Goal: Task Accomplishment & Management: Manage account settings

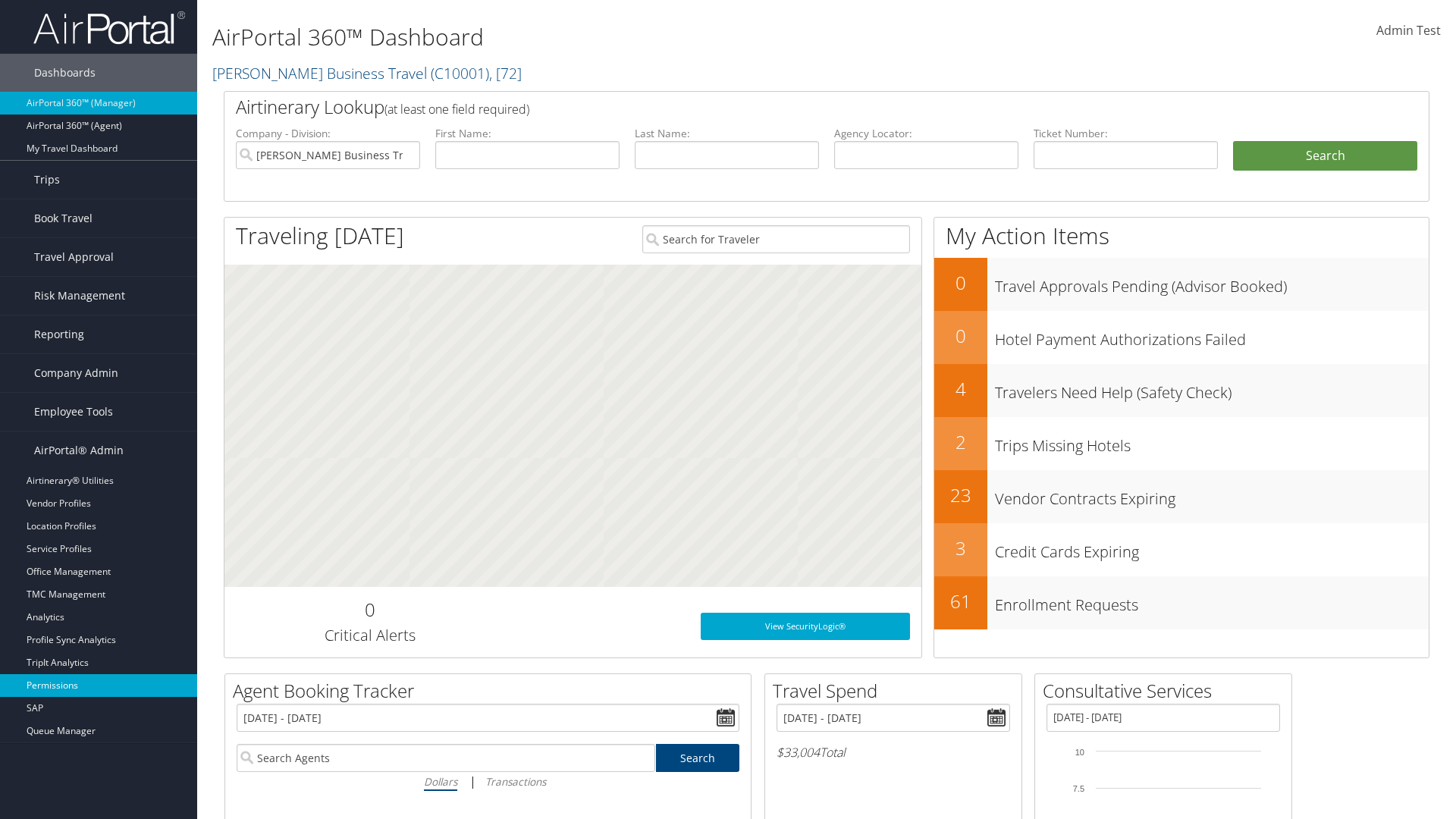
click at [99, 686] on link "Permissions" at bounding box center [99, 686] width 197 height 23
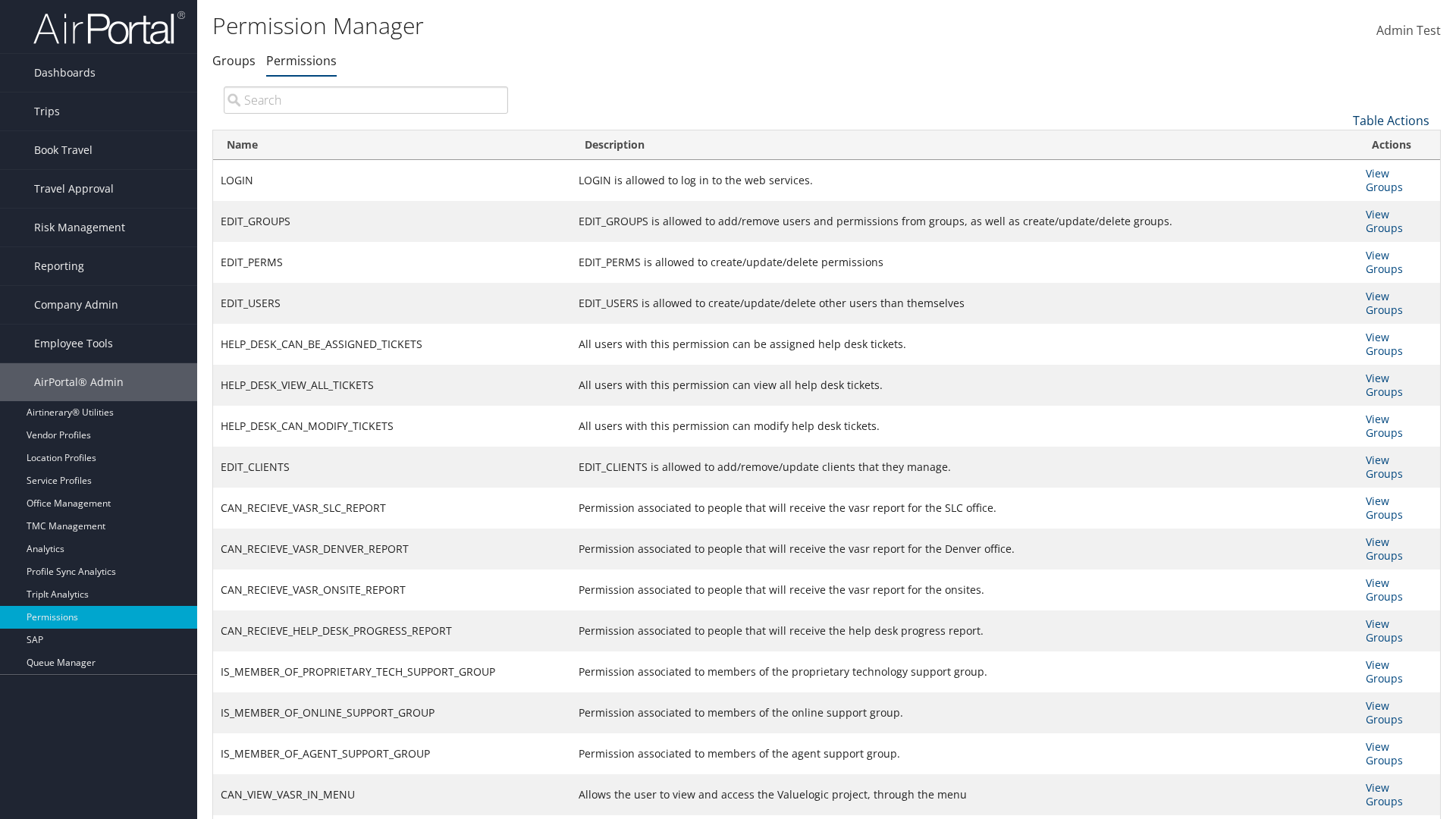
click at [1390, 120] on link "Table Actions" at bounding box center [1390, 120] width 76 height 16
click at [1340, 143] on link "New Record" at bounding box center [1340, 144] width 200 height 25
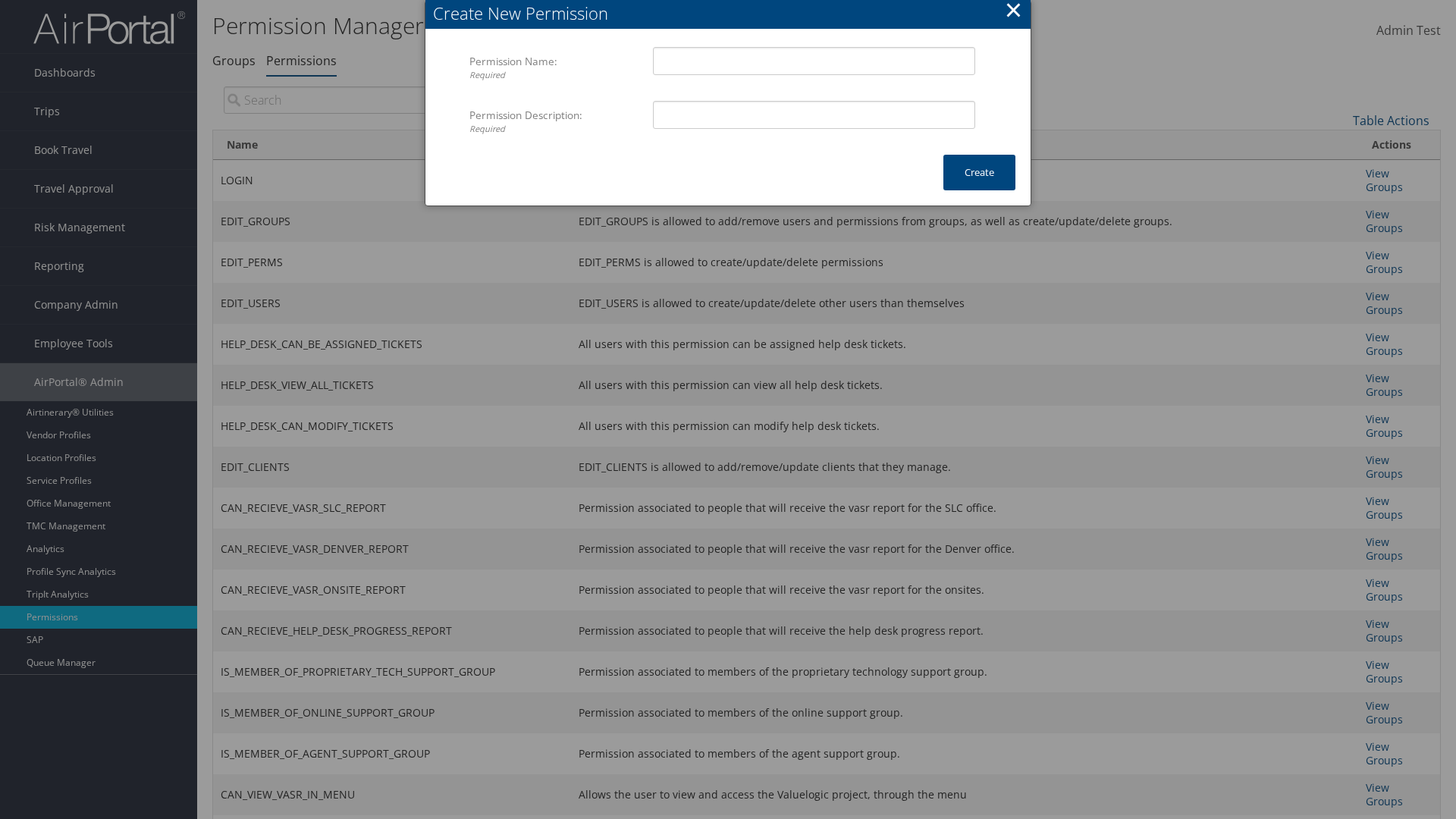
click at [1013, 12] on button "×" at bounding box center [1013, 10] width 17 height 30
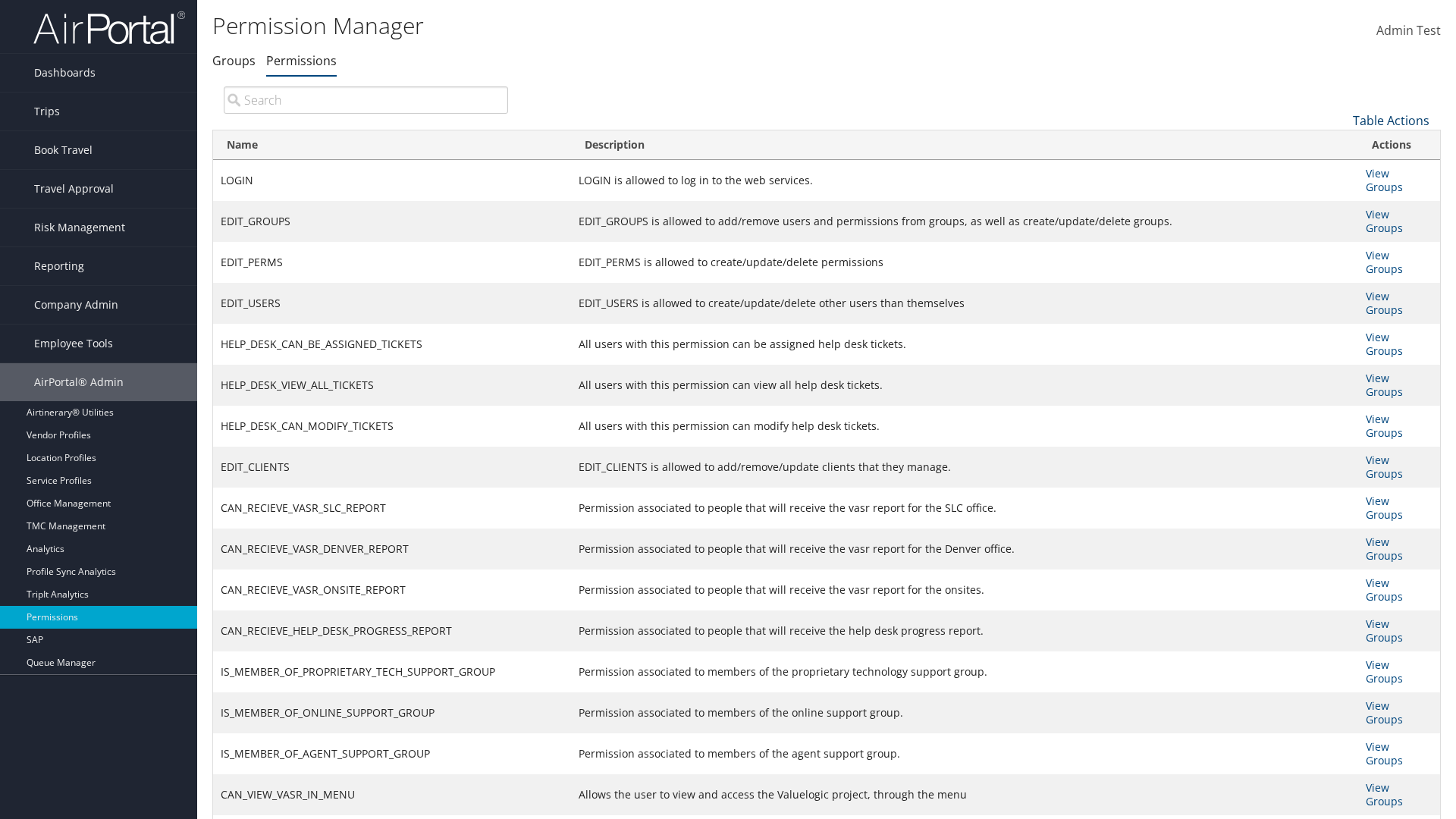
click at [1390, 120] on link "Table Actions" at bounding box center [1390, 120] width 76 height 16
click at [1340, 195] on link "Column Visibility" at bounding box center [1340, 195] width 200 height 25
click at [1340, 145] on link "Name" at bounding box center [1340, 145] width 200 height 25
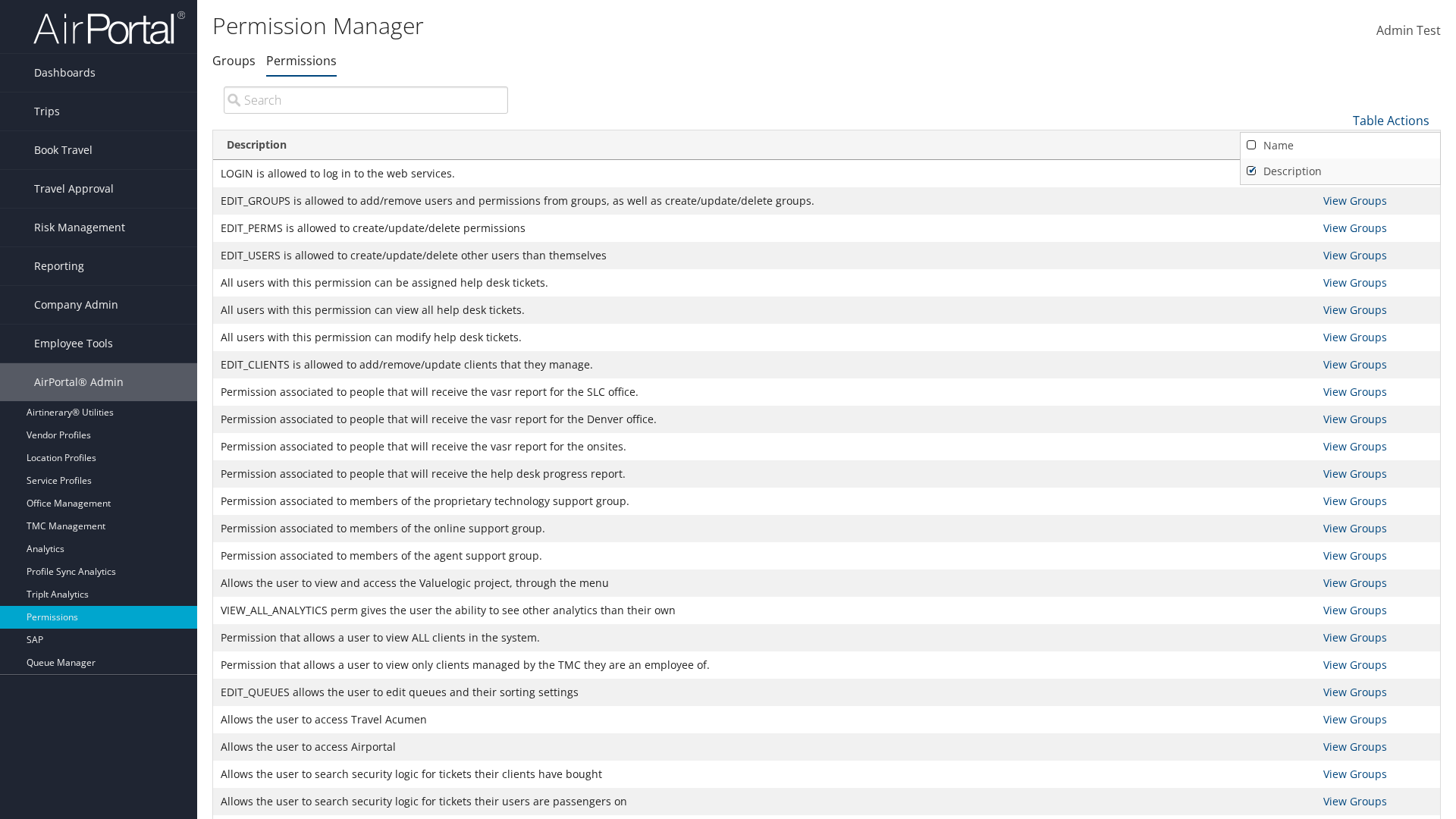
click at [1340, 170] on link "Description" at bounding box center [1340, 171] width 200 height 25
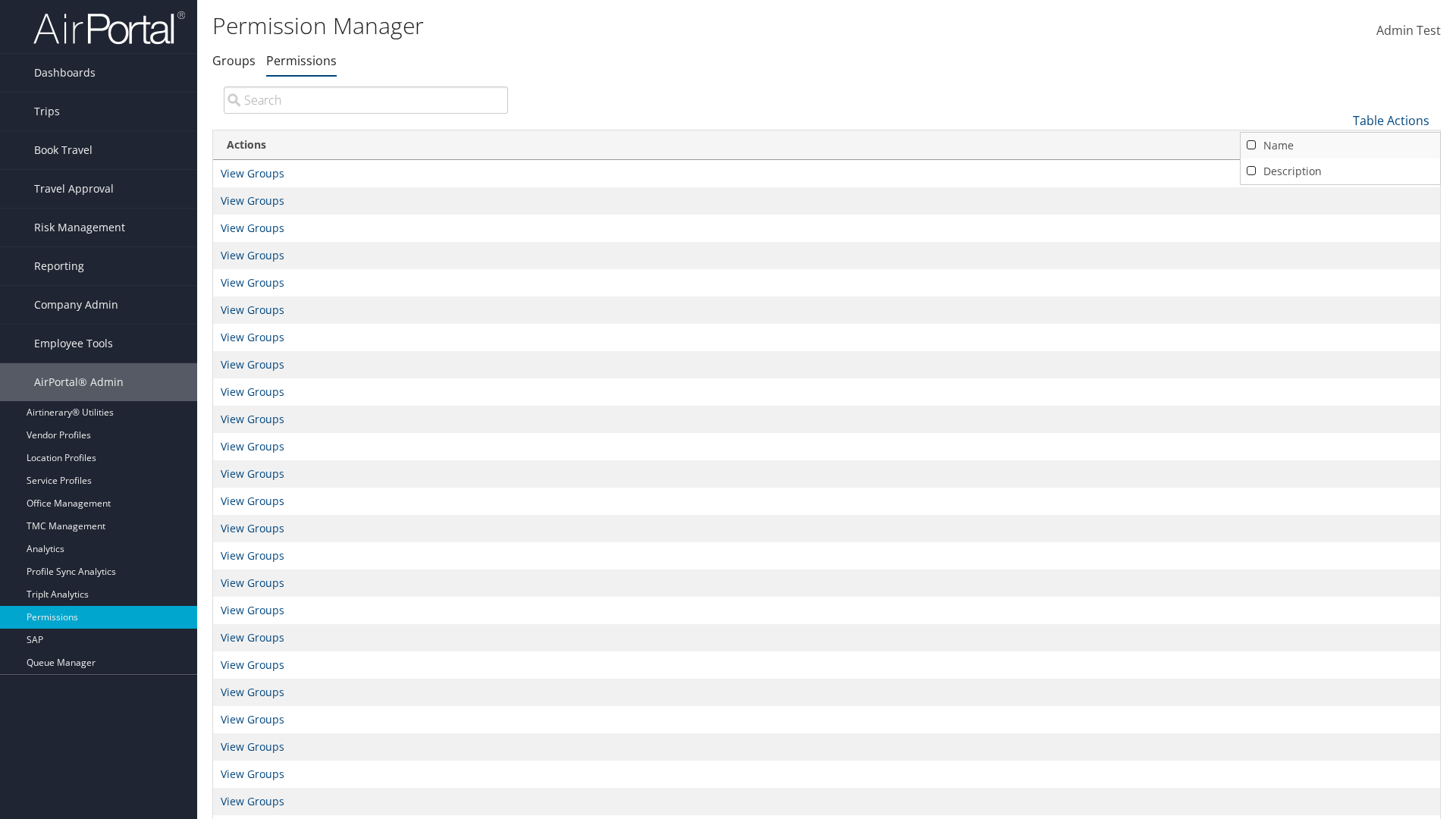
click at [1340, 145] on link "Name" at bounding box center [1340, 145] width 200 height 25
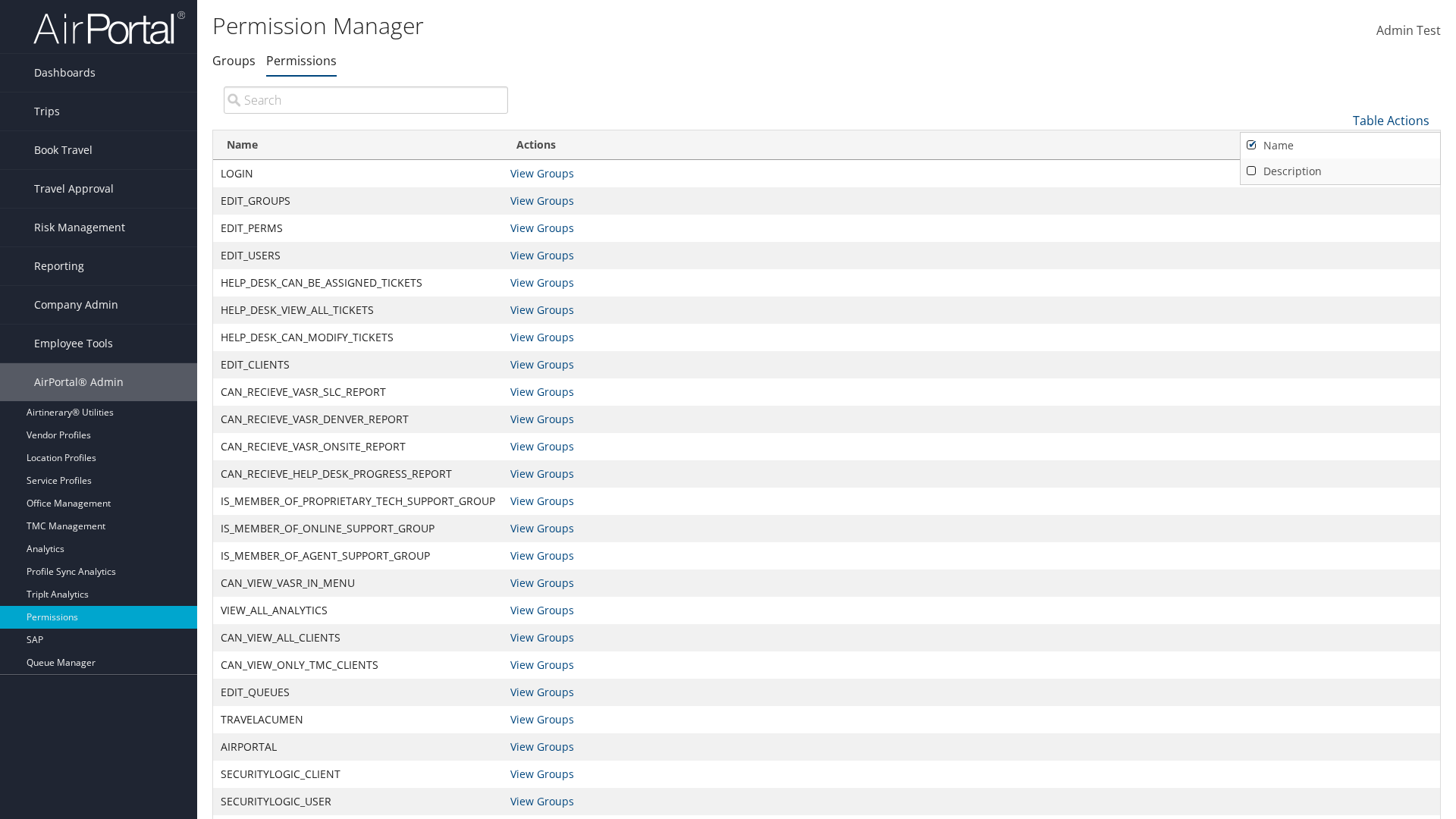
click at [1340, 170] on link "Description" at bounding box center [1340, 171] width 200 height 25
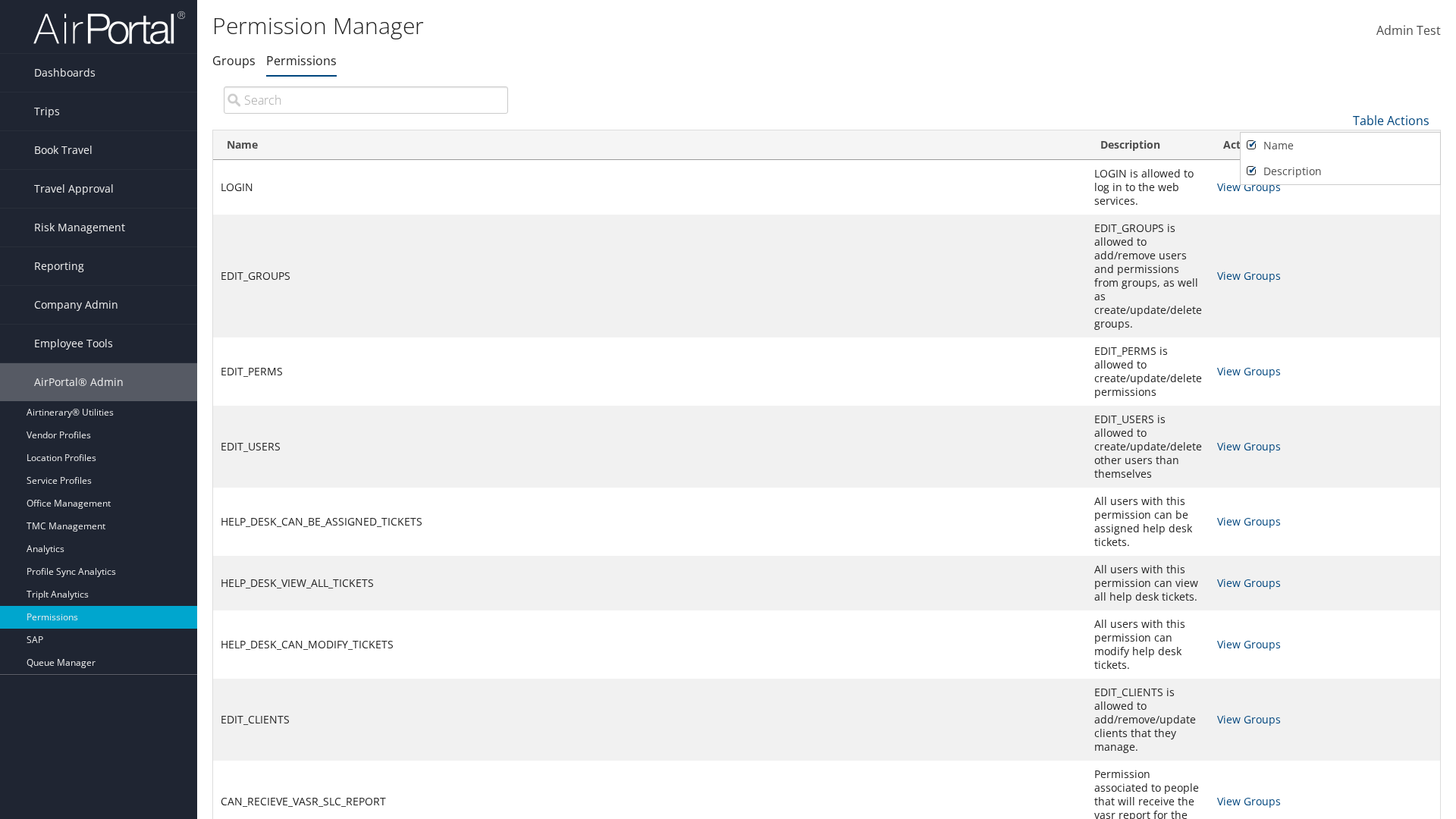
click at [728, 410] on div at bounding box center [728, 410] width 1456 height 819
click at [1390, 120] on link "Table Actions" at bounding box center [1390, 120] width 76 height 16
click at [1340, 220] on link "Page Length" at bounding box center [1340, 221] width 200 height 25
click at [1390, 120] on link "Table Actions" at bounding box center [1390, 120] width 76 height 16
